Goal: Task Accomplishment & Management: Manage account settings

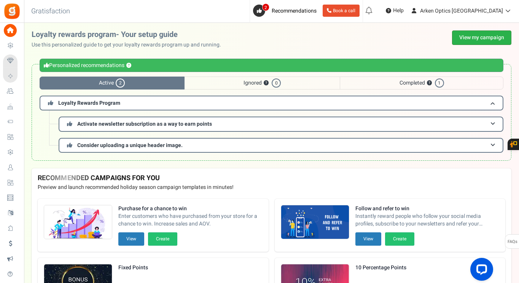
click at [461, 38] on link "View my campaign" at bounding box center [481, 37] width 59 height 14
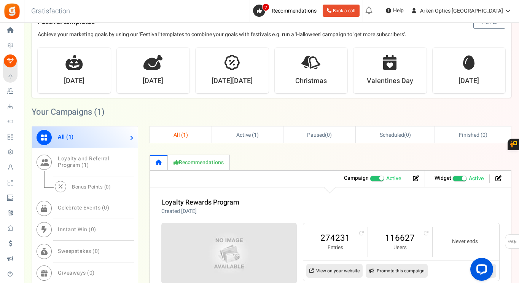
scroll to position [266, 0]
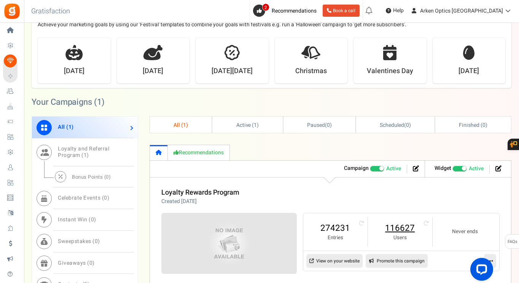
click at [401, 229] on link "116627" at bounding box center [400, 228] width 49 height 12
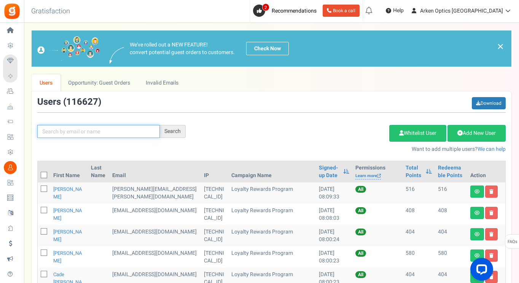
click at [133, 135] on input "text" at bounding box center [98, 131] width 123 height 13
paste input "[EMAIL_ADDRESS][DOMAIN_NAME]"
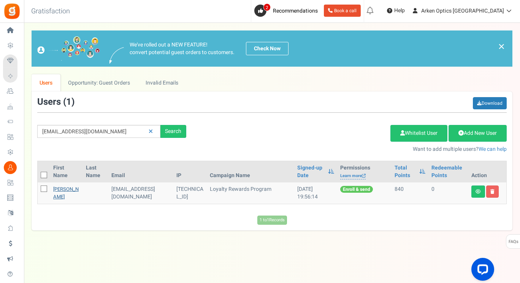
drag, startPoint x: 66, startPoint y: 199, endPoint x: 54, endPoint y: 190, distance: 14.8
click at [54, 190] on td "[PERSON_NAME]" at bounding box center [66, 192] width 33 height 21
drag, startPoint x: 53, startPoint y: 188, endPoint x: 65, endPoint y: 196, distance: 14.2
click at [64, 196] on td "[PERSON_NAME]" at bounding box center [66, 192] width 33 height 21
click at [58, 130] on input "[EMAIL_ADDRESS][DOMAIN_NAME]" at bounding box center [98, 131] width 123 height 13
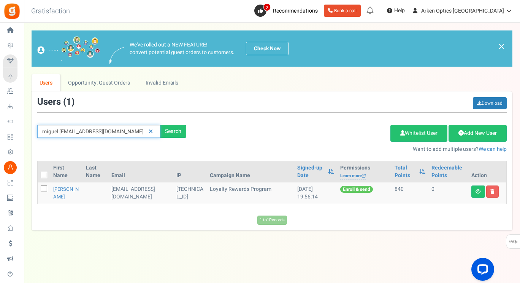
drag, startPoint x: 108, startPoint y: 132, endPoint x: 73, endPoint y: 134, distance: 34.7
click at [73, 134] on input "miguel [EMAIL_ADDRESS][DOMAIN_NAME]" at bounding box center [98, 131] width 123 height 13
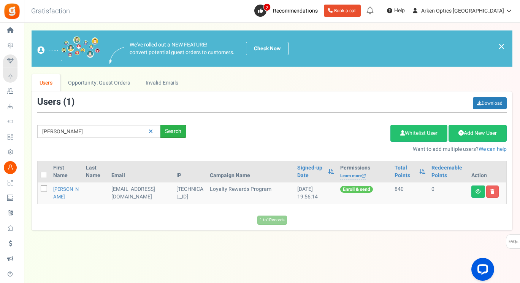
click at [180, 130] on div "Search" at bounding box center [174, 131] width 26 height 13
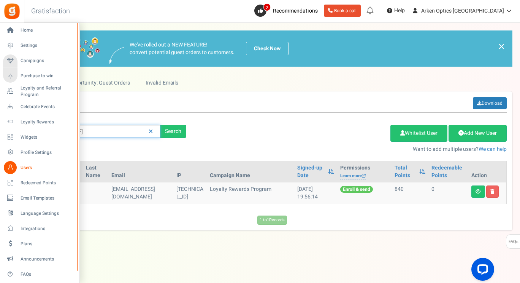
drag, startPoint x: 84, startPoint y: 132, endPoint x: 0, endPoint y: 124, distance: 84.8
click at [0, 124] on div "Home Settings Campaigns Purchase to win Loyalty and Referral Program New Celebr…" at bounding box center [260, 149] width 520 height 253
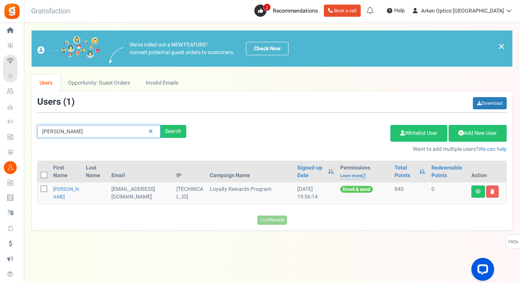
paste input "[EMAIL_ADDRESS][DOMAIN_NAME]"
type input "[EMAIL_ADDRESS][DOMAIN_NAME]"
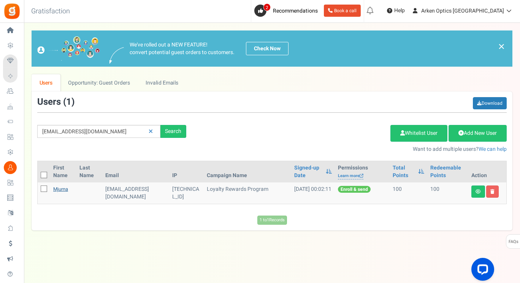
click at [61, 189] on link "mjurna" at bounding box center [60, 188] width 15 height 7
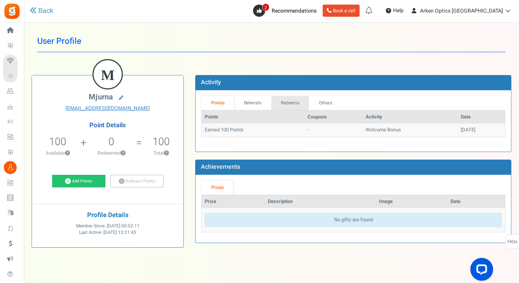
click at [291, 102] on link "Redeems" at bounding box center [290, 103] width 38 height 14
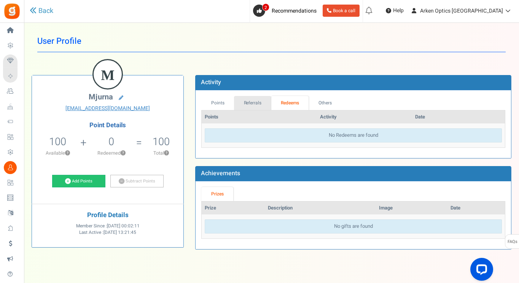
click at [263, 103] on link "Referrals" at bounding box center [252, 103] width 37 height 14
click at [308, 105] on link "Redeems" at bounding box center [290, 103] width 38 height 14
click at [322, 105] on link "Others" at bounding box center [325, 103] width 33 height 14
click at [294, 104] on link "Redeems" at bounding box center [290, 103] width 38 height 14
click at [259, 100] on link "Referrals" at bounding box center [252, 103] width 37 height 14
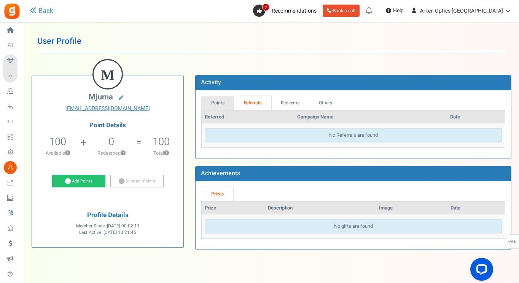
click at [220, 103] on link "Points" at bounding box center [217, 103] width 33 height 14
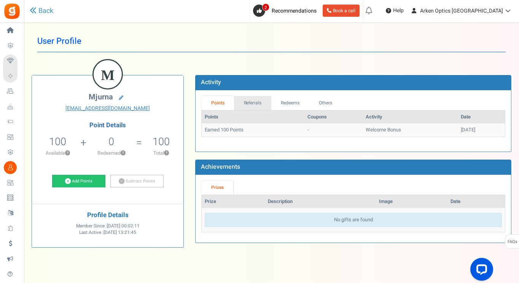
click at [255, 103] on link "Referrals" at bounding box center [252, 103] width 37 height 14
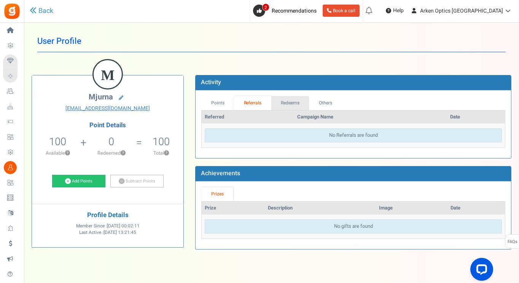
click at [299, 101] on link "Redeems" at bounding box center [290, 103] width 38 height 14
click at [251, 98] on link "Referrals" at bounding box center [252, 103] width 37 height 14
click at [223, 102] on link "Points" at bounding box center [217, 103] width 33 height 14
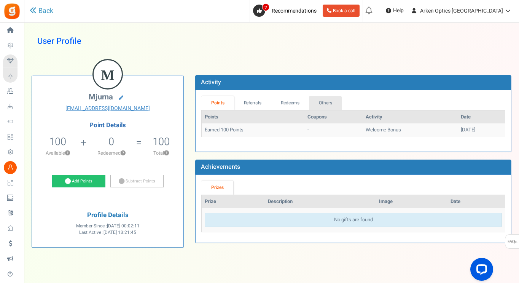
click at [326, 105] on link "Others" at bounding box center [325, 103] width 33 height 14
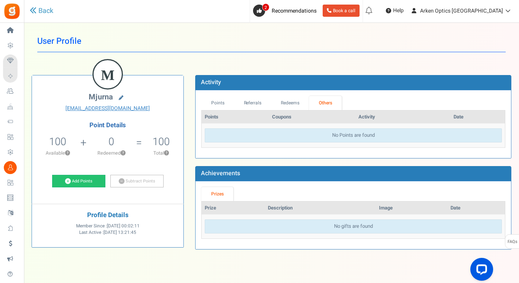
click at [121, 97] on icon at bounding box center [121, 97] width 5 height 5
type input "mjurna"
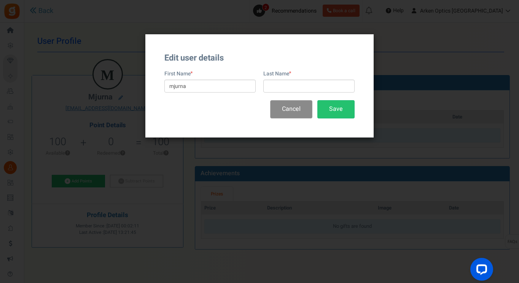
click at [294, 111] on button "Cancel" at bounding box center [291, 109] width 42 height 18
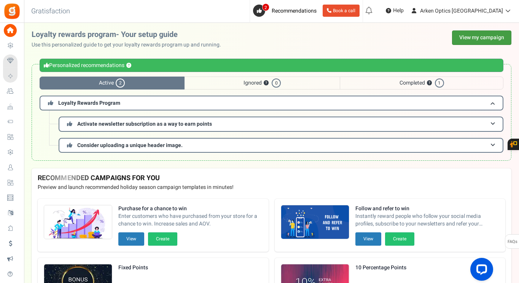
click at [471, 43] on link "View my campaign" at bounding box center [481, 37] width 59 height 14
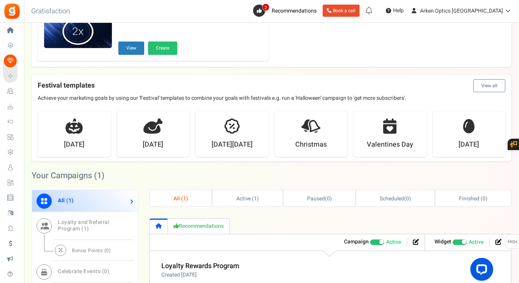
scroll to position [342, 0]
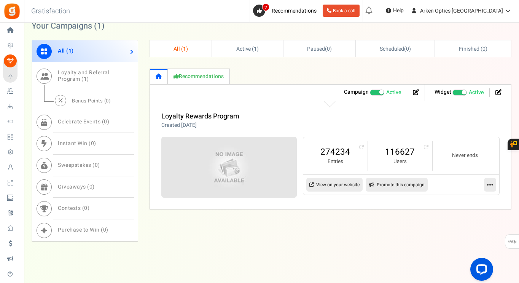
click at [414, 145] on li "116627 Users" at bounding box center [400, 155] width 65 height 29
click at [410, 146] on link "116627" at bounding box center [400, 152] width 49 height 12
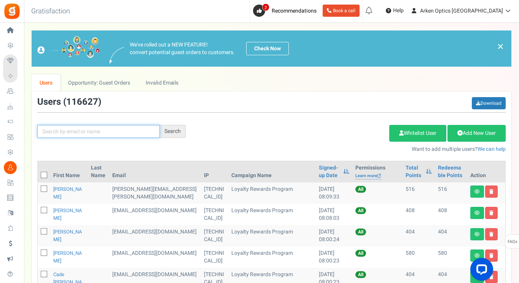
click at [105, 130] on input "text" at bounding box center [98, 131] width 123 height 13
paste input "[EMAIL_ADDRESS][DOMAIN_NAME]"
type input "[EMAIL_ADDRESS][DOMAIN_NAME]"
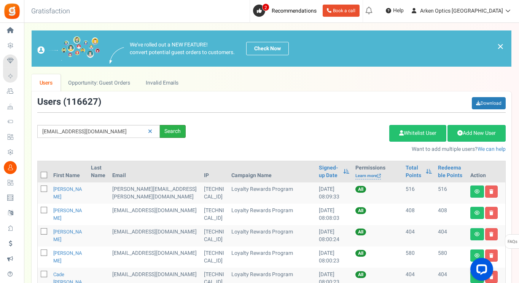
click at [179, 128] on div "Search" at bounding box center [173, 131] width 26 height 13
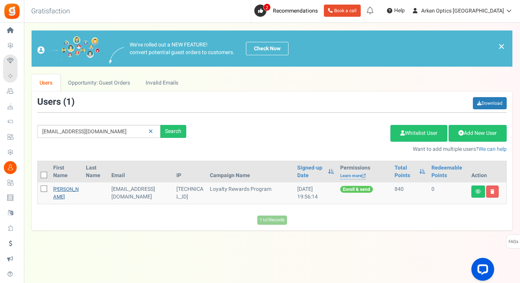
click at [62, 197] on link "[PERSON_NAME]" at bounding box center [65, 192] width 25 height 15
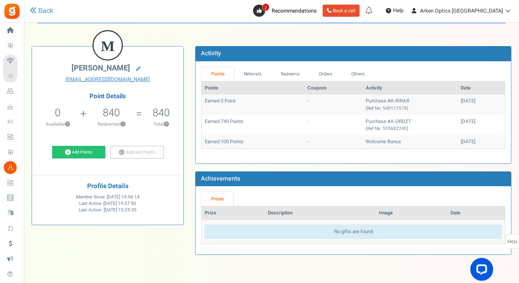
scroll to position [38, 0]
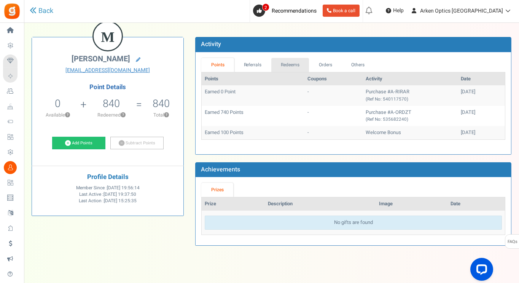
click at [295, 67] on link "Redeems" at bounding box center [290, 65] width 38 height 14
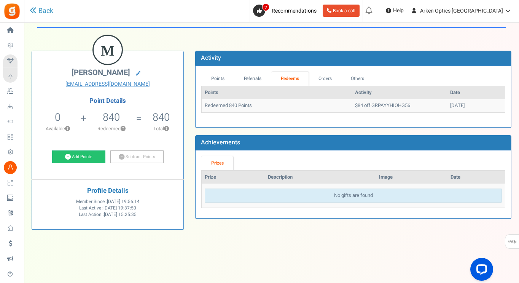
scroll to position [24, 0]
click at [251, 83] on link "Referrals" at bounding box center [252, 79] width 37 height 14
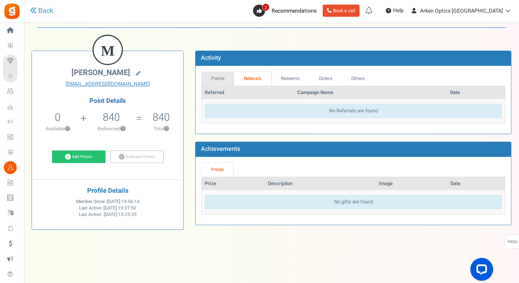
click at [211, 74] on link "Points" at bounding box center [217, 79] width 33 height 14
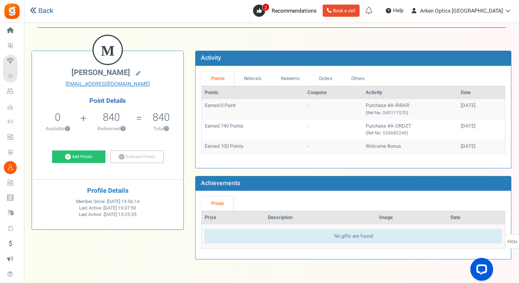
click at [41, 11] on link "Back" at bounding box center [42, 11] width 24 height 10
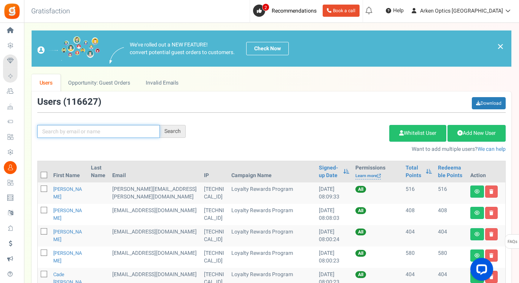
click at [89, 127] on input "text" at bounding box center [98, 131] width 123 height 13
paste input "[EMAIL_ADDRESS][DOMAIN_NAME]"
type input "[EMAIL_ADDRESS][DOMAIN_NAME]"
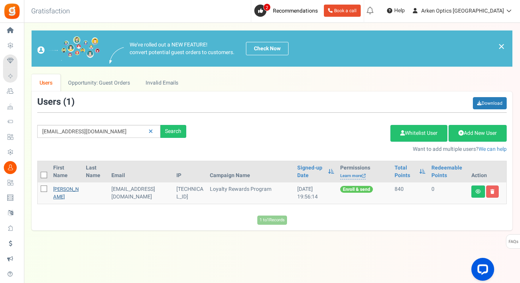
click at [60, 189] on link "[PERSON_NAME]" at bounding box center [65, 192] width 25 height 15
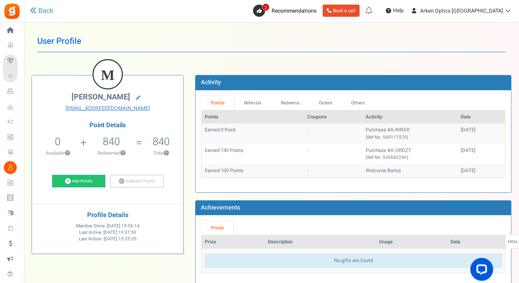
click at [119, 136] on h5 "840" at bounding box center [111, 141] width 17 height 11
click at [260, 100] on link "Referrals" at bounding box center [252, 103] width 37 height 14
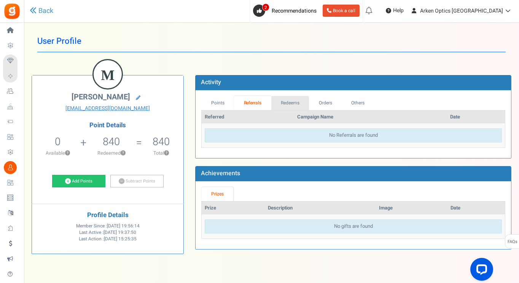
click at [298, 102] on link "Redeems" at bounding box center [290, 103] width 38 height 14
